Goal: Task Accomplishment & Management: Use online tool/utility

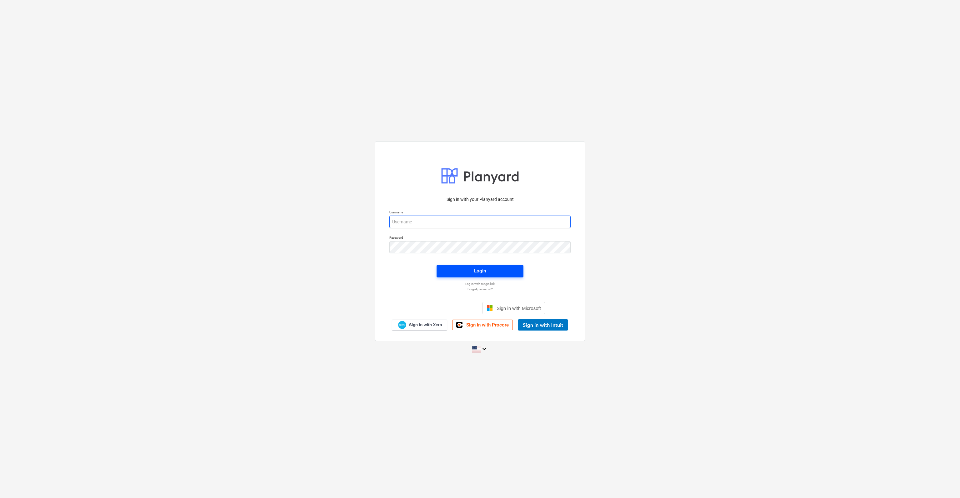
type input "[PERSON_NAME][EMAIL_ADDRESS][DOMAIN_NAME]"
click at [473, 273] on span "Login" at bounding box center [480, 271] width 72 height 8
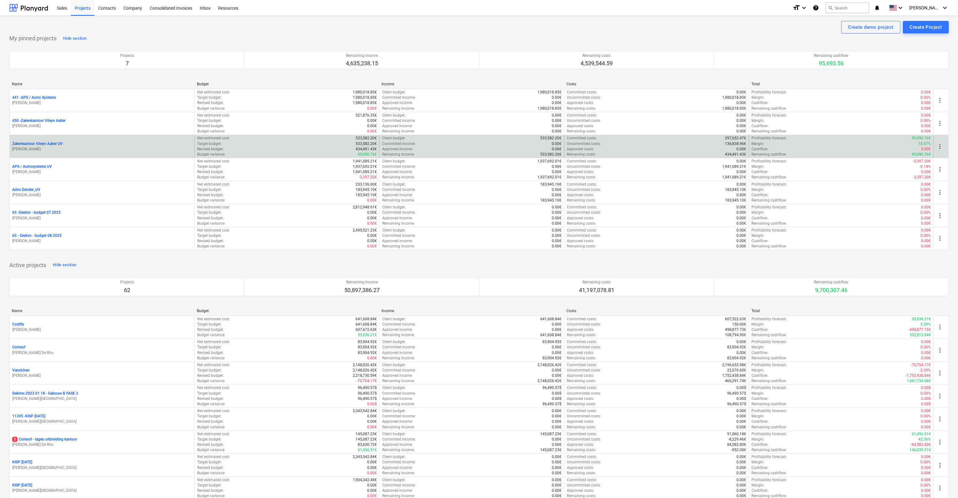
click at [29, 143] on p "Zakenkantoor Vileyn Aalter UV" at bounding box center [37, 143] width 51 height 5
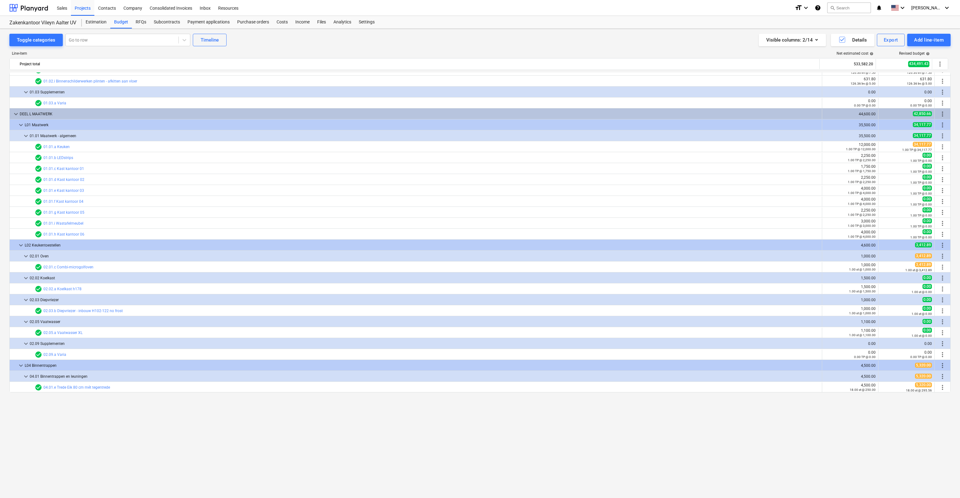
scroll to position [1915, 0]
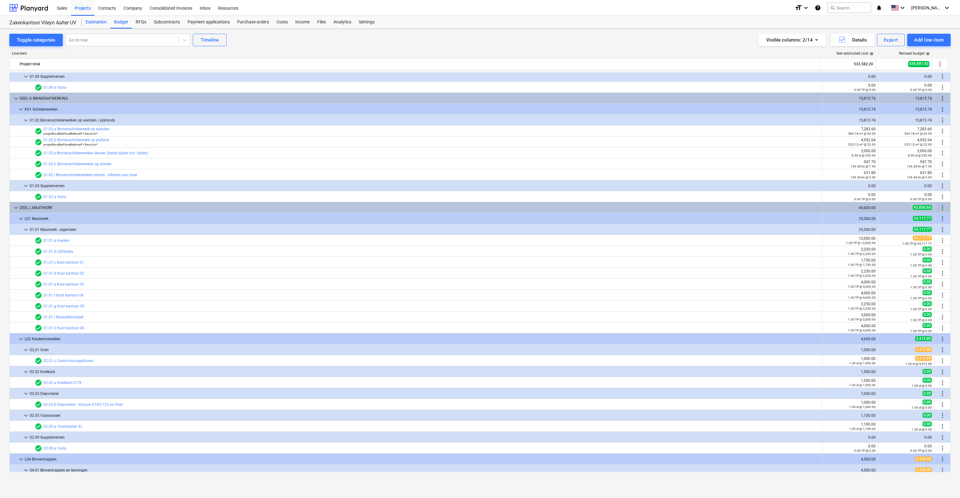
click at [94, 23] on div "Estimation" at bounding box center [96, 22] width 28 height 12
